Goal: Task Accomplishment & Management: Manage account settings

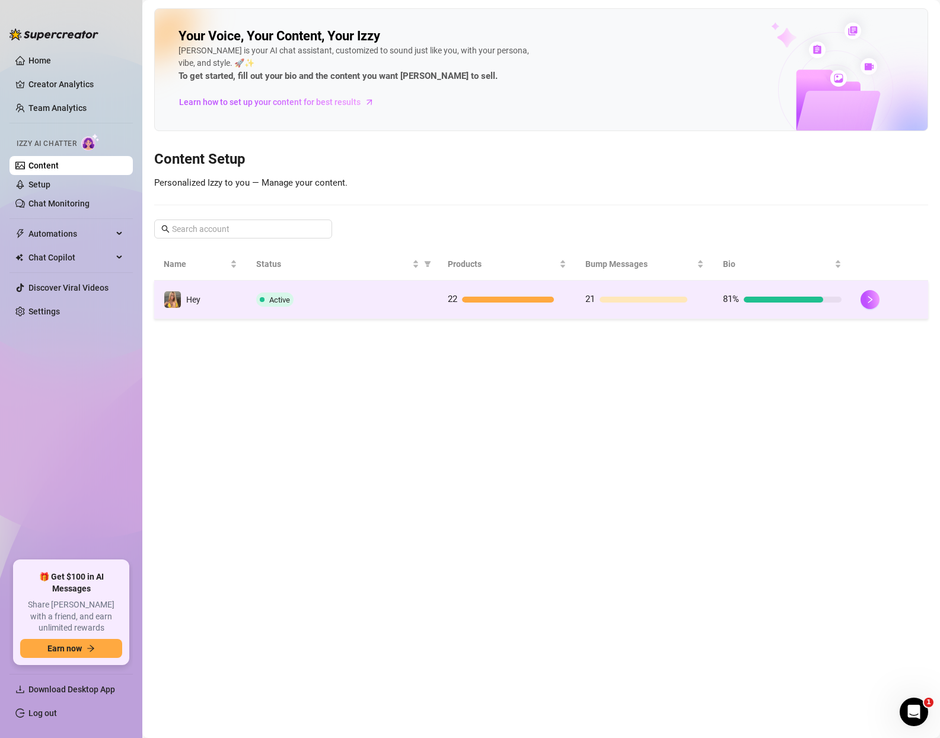
click at [391, 296] on div "Active" at bounding box center [342, 299] width 173 height 14
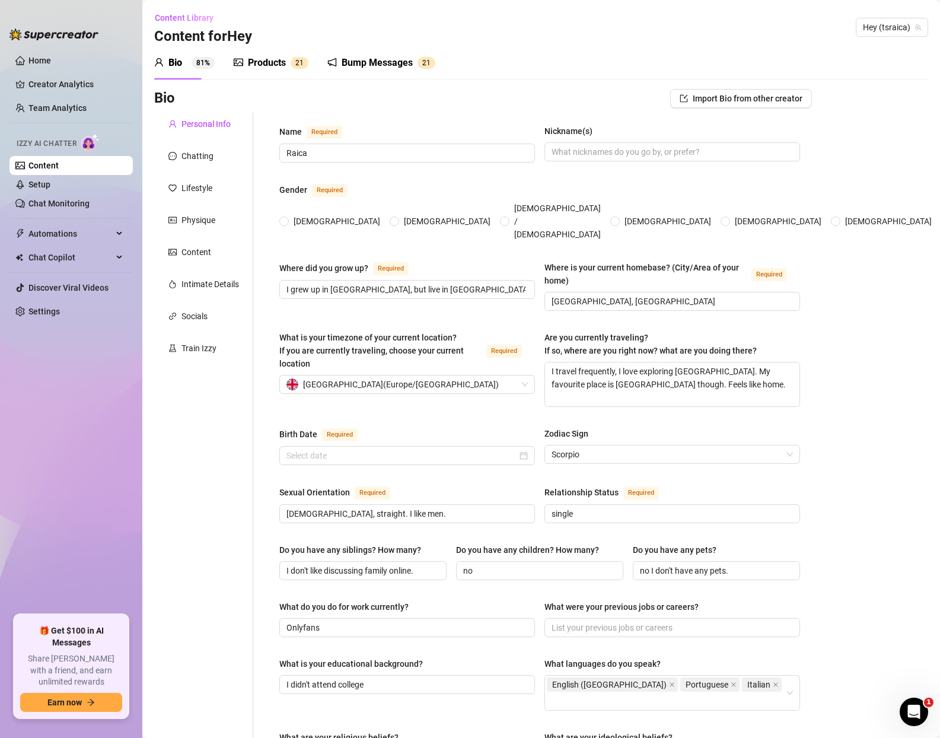
radio input "true"
type input "[DATE]"
drag, startPoint x: 265, startPoint y: 55, endPoint x: 274, endPoint y: 71, distance: 18.3
click at [265, 56] on div "Products" at bounding box center [267, 63] width 38 height 14
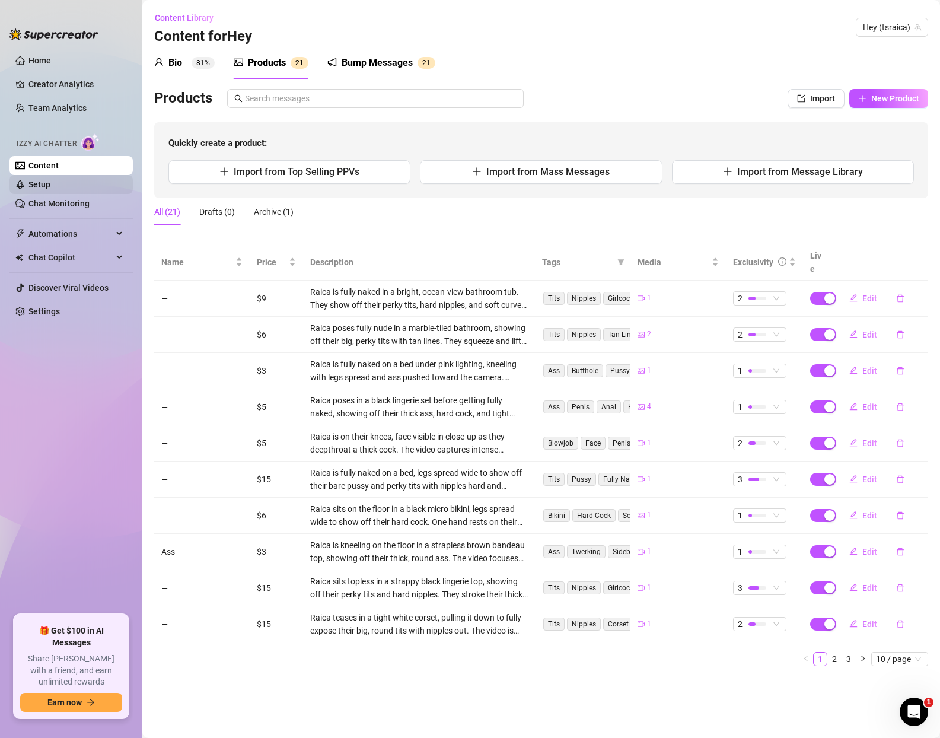
click at [50, 189] on link "Setup" at bounding box center [39, 184] width 22 height 9
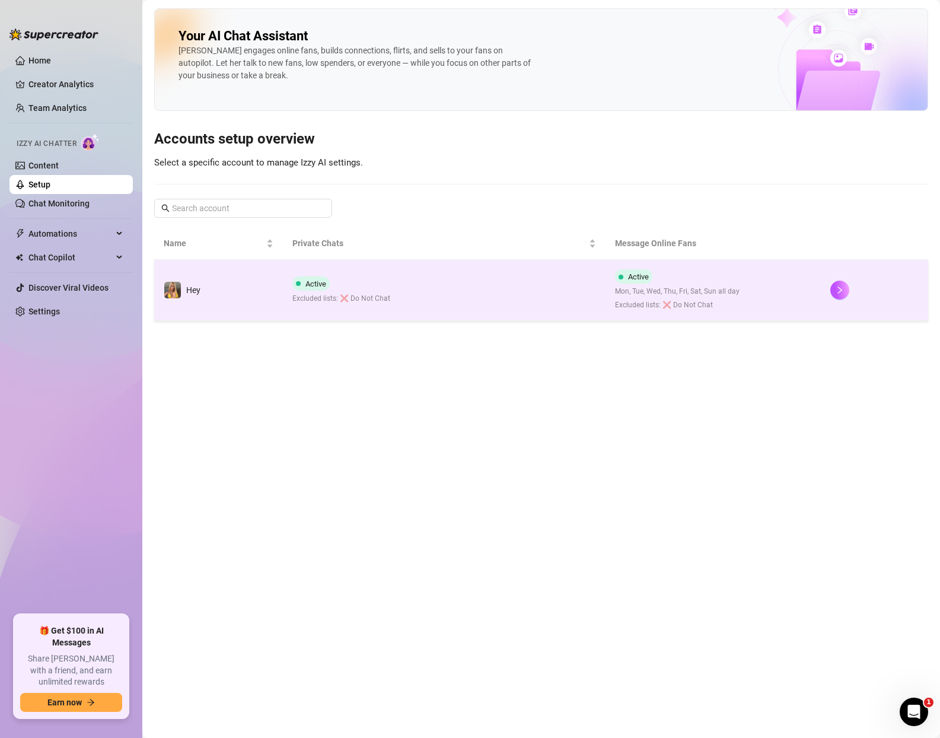
click at [450, 305] on td "Active Excluded lists: ❌ Do Not Chat" at bounding box center [444, 290] width 323 height 61
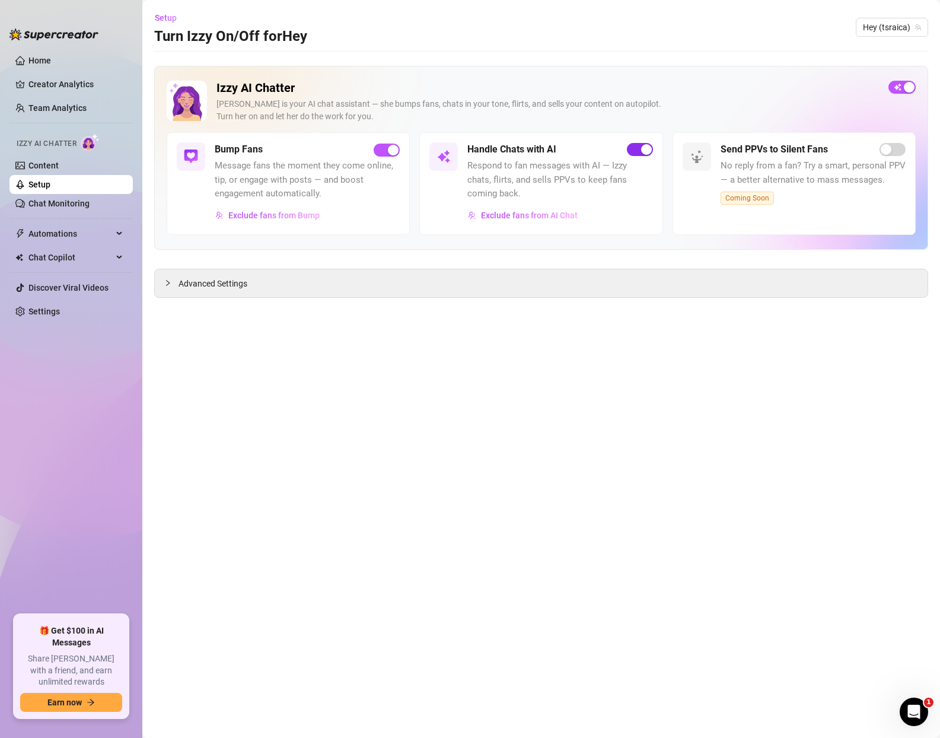
click at [635, 148] on span "button" at bounding box center [640, 149] width 26 height 13
